Goal: Information Seeking & Learning: Learn about a topic

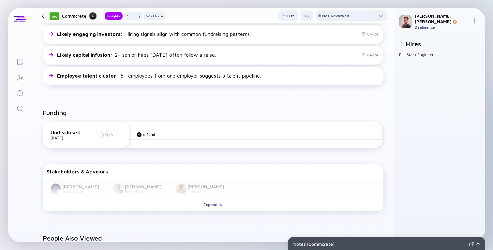
scroll to position [68, 0]
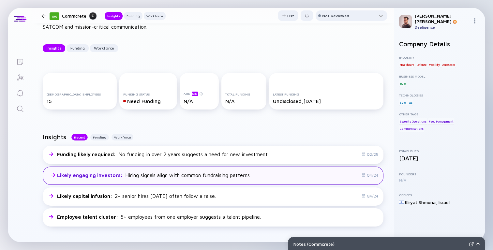
click at [245, 178] on div "Likely engaging investors : Hiring signals align with common fundraising patter…" at bounding box center [154, 175] width 194 height 6
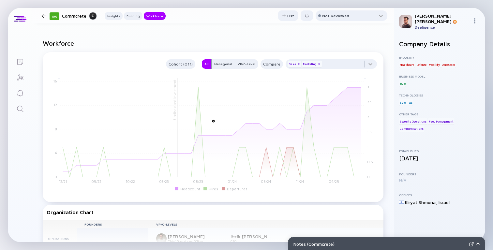
scroll to position [536, 0]
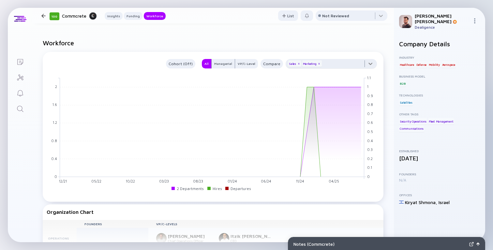
click at [341, 67] on div at bounding box center [331, 65] width 91 height 13
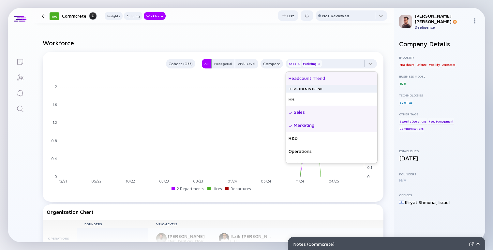
click at [331, 77] on div "Headcount Trend" at bounding box center [331, 78] width 91 height 13
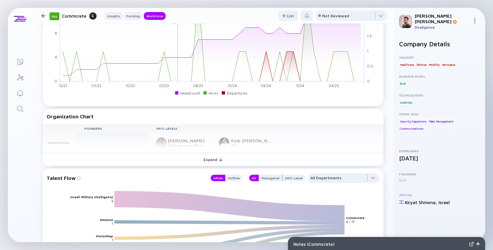
scroll to position [657, 0]
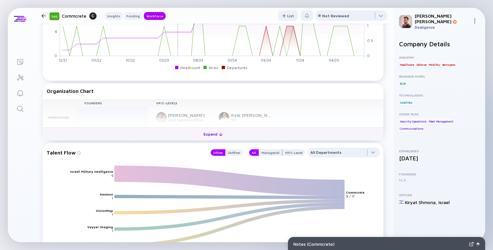
click at [261, 138] on button "Expand" at bounding box center [213, 134] width 341 height 13
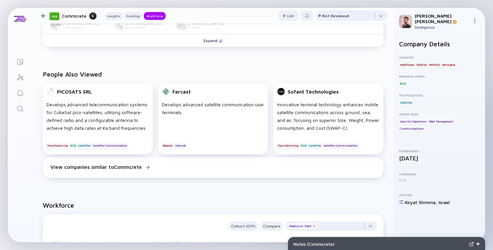
scroll to position [0, 0]
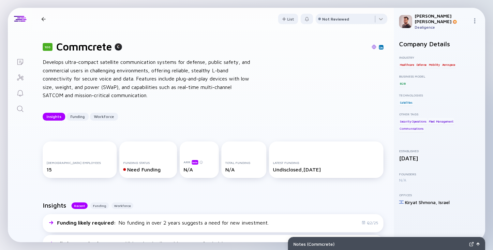
click at [71, 44] on h1 "Commcrete" at bounding box center [83, 46] width 55 height 12
copy h1 "Commcrete"
click at [269, 64] on div "100 Commcrete Develops ultra-compact satellite communication systems for defens…" at bounding box center [213, 80] width 362 height 101
